Goal: Task Accomplishment & Management: Manage account settings

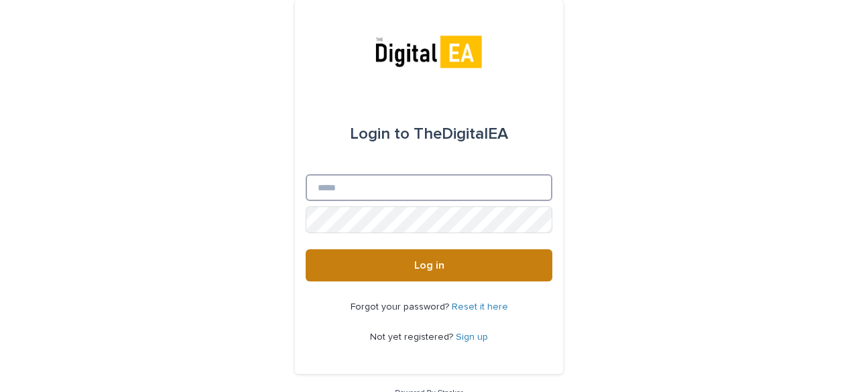
type input "**********"
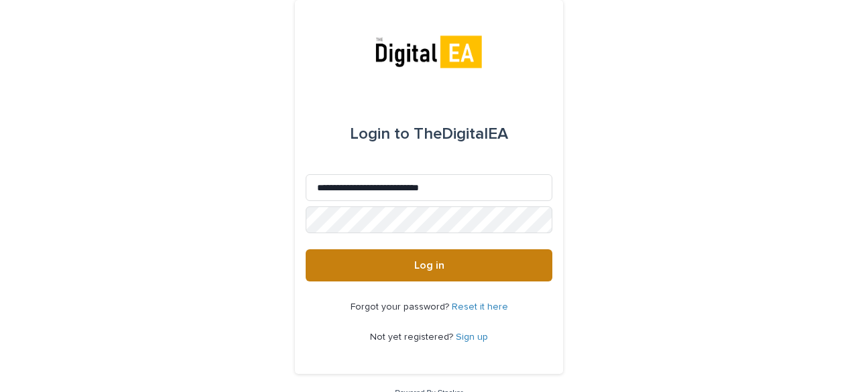
click at [417, 280] on button "Log in" at bounding box center [429, 265] width 247 height 32
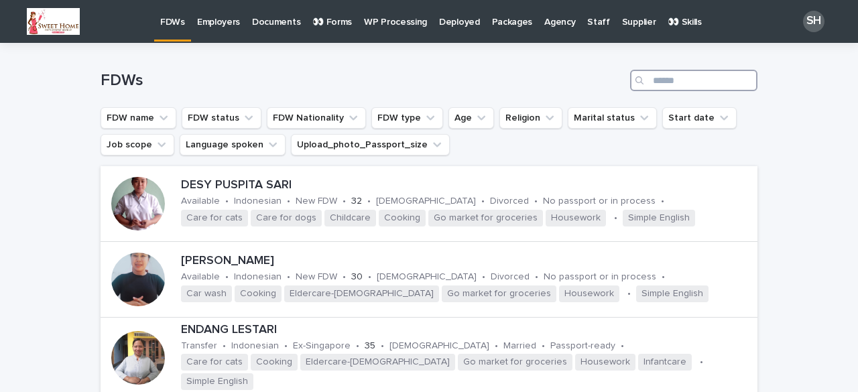
click at [661, 73] on input "Search" at bounding box center [693, 80] width 127 height 21
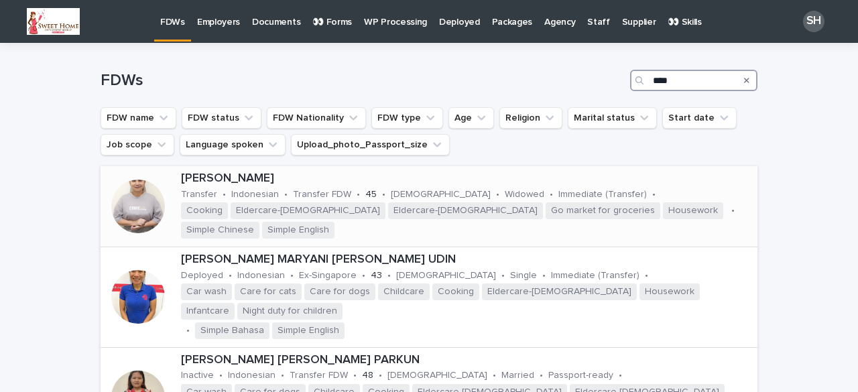
type input "****"
click at [142, 206] on div at bounding box center [138, 207] width 54 height 54
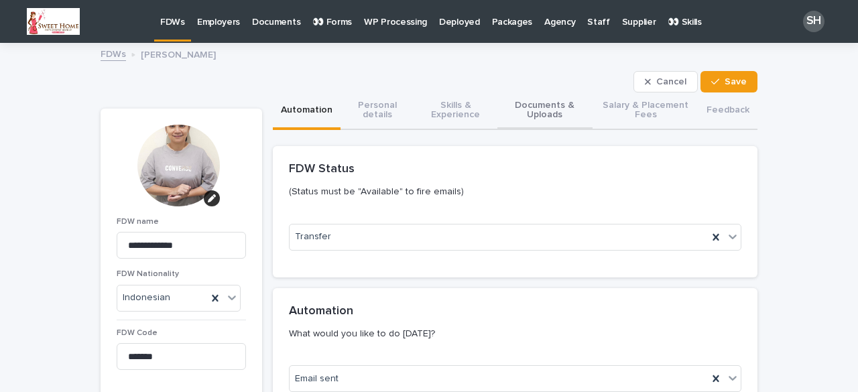
click at [542, 112] on button "Documents & Uploads" at bounding box center [544, 111] width 95 height 38
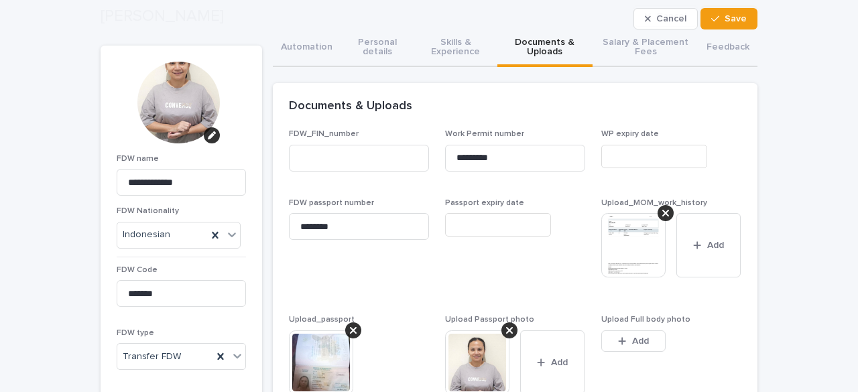
scroll to position [134, 0]
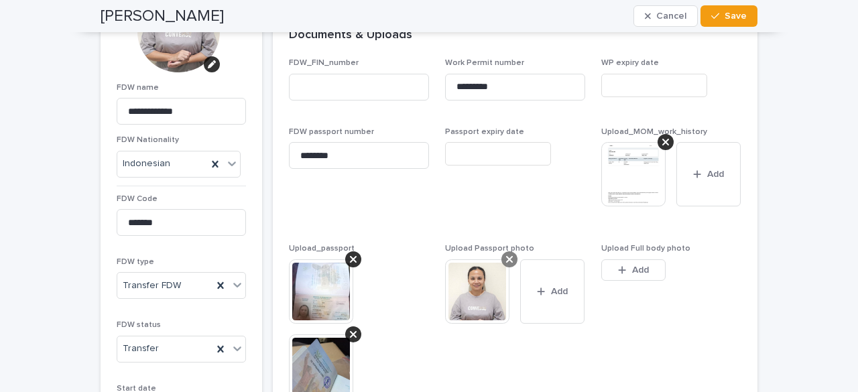
click at [506, 260] on icon at bounding box center [509, 259] width 7 height 11
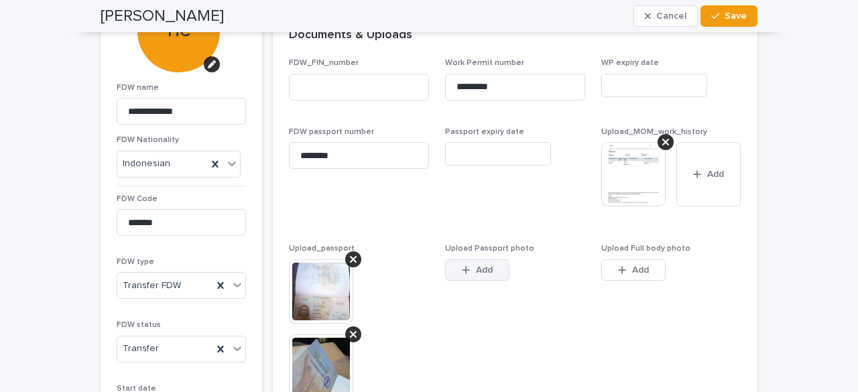
click at [479, 261] on button "Add" at bounding box center [477, 269] width 64 height 21
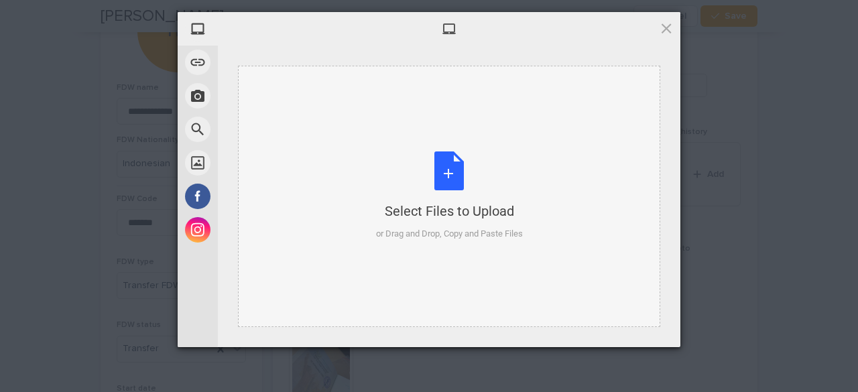
click at [460, 174] on div "Select Files to Upload or Drag and Drop, Copy and Paste Files" at bounding box center [449, 195] width 147 height 89
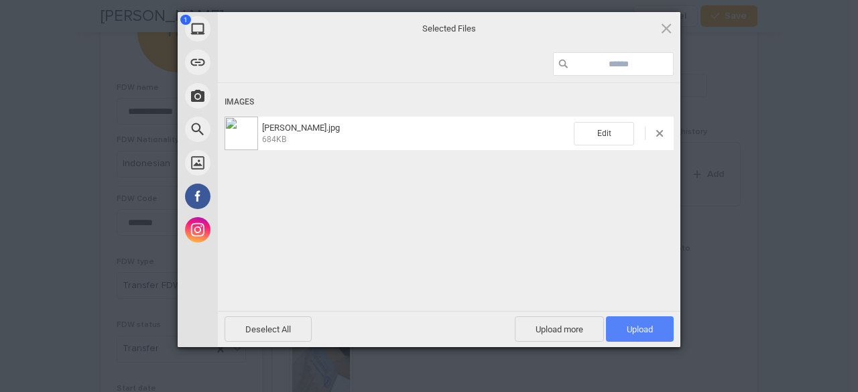
click at [641, 328] on span "Upload 1" at bounding box center [640, 329] width 26 height 10
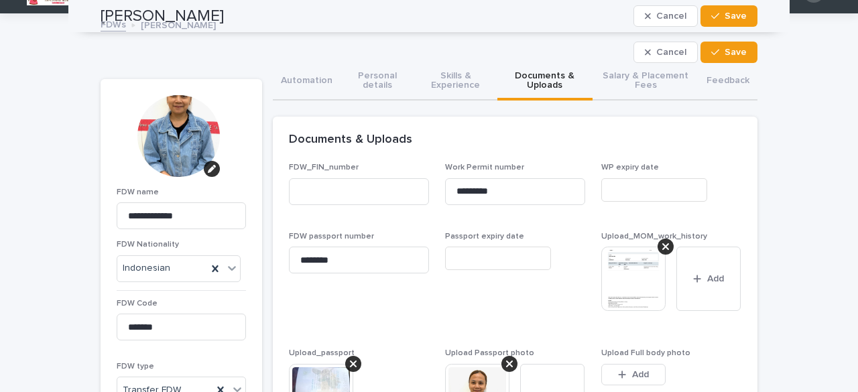
scroll to position [0, 0]
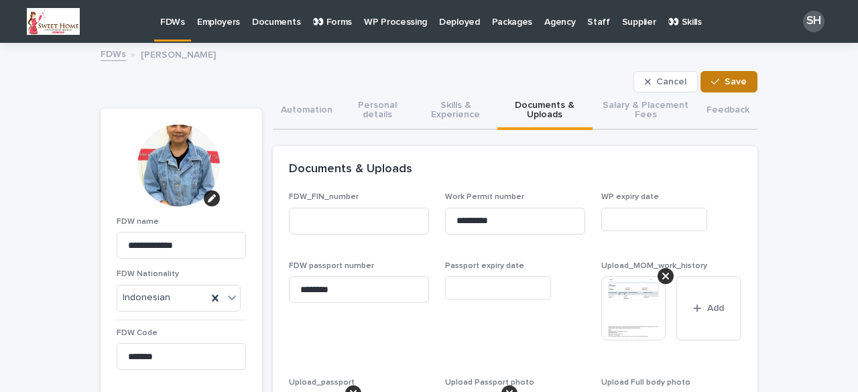
click at [725, 80] on span "Save" at bounding box center [736, 81] width 22 height 9
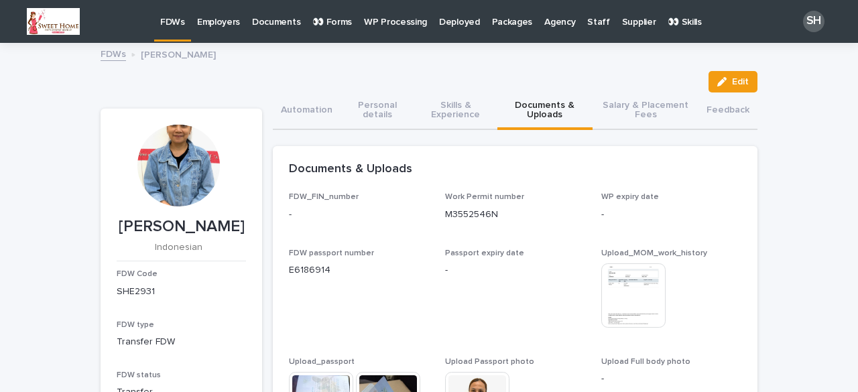
click at [176, 17] on p "FDWs" at bounding box center [172, 14] width 25 height 28
